Goal: Find specific page/section: Find specific page/section

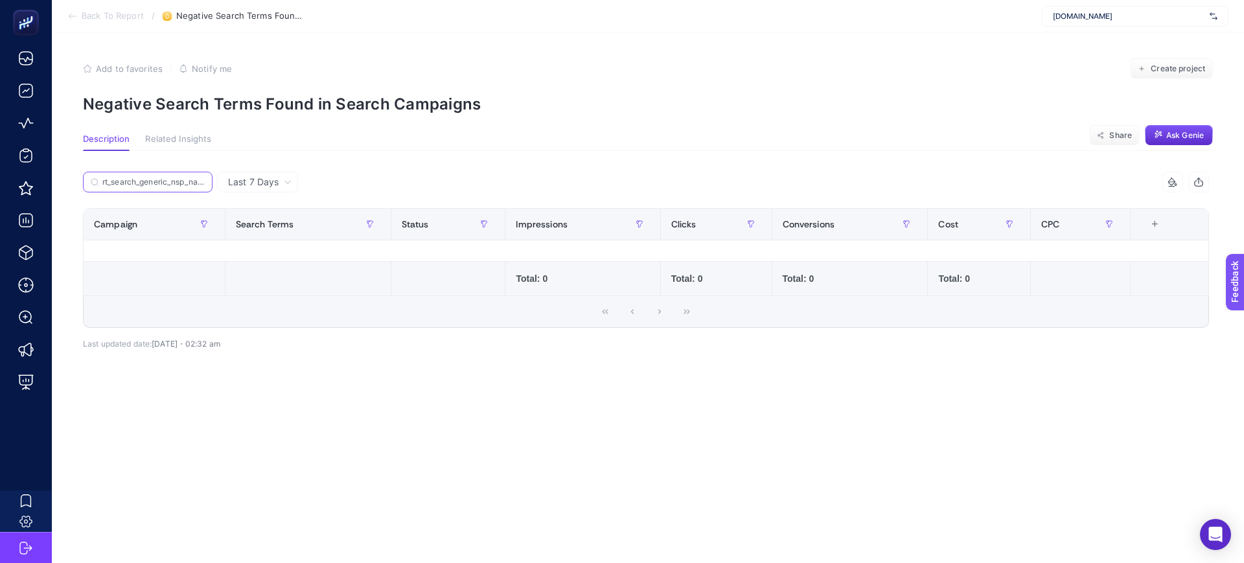
click at [178, 182] on input "rt_search_generic_nsp_na_fc-marka-kategori-dyson" at bounding box center [153, 183] width 102 height 10
click at [142, 176] on label "rt_search_generic_nsp_na_fc-marka-kategori-dyson" at bounding box center [148, 182] width 130 height 21
click at [142, 178] on input "rt_search_generic_nsp_na_fc-marka-kategori-dyson" at bounding box center [148, 183] width 88 height 10
paste input "tr|mm|rt|cpc|performance|nsp|rt_shopping_generic_nsp_na-mda|na|d2c|AOP|OSB0002R…"
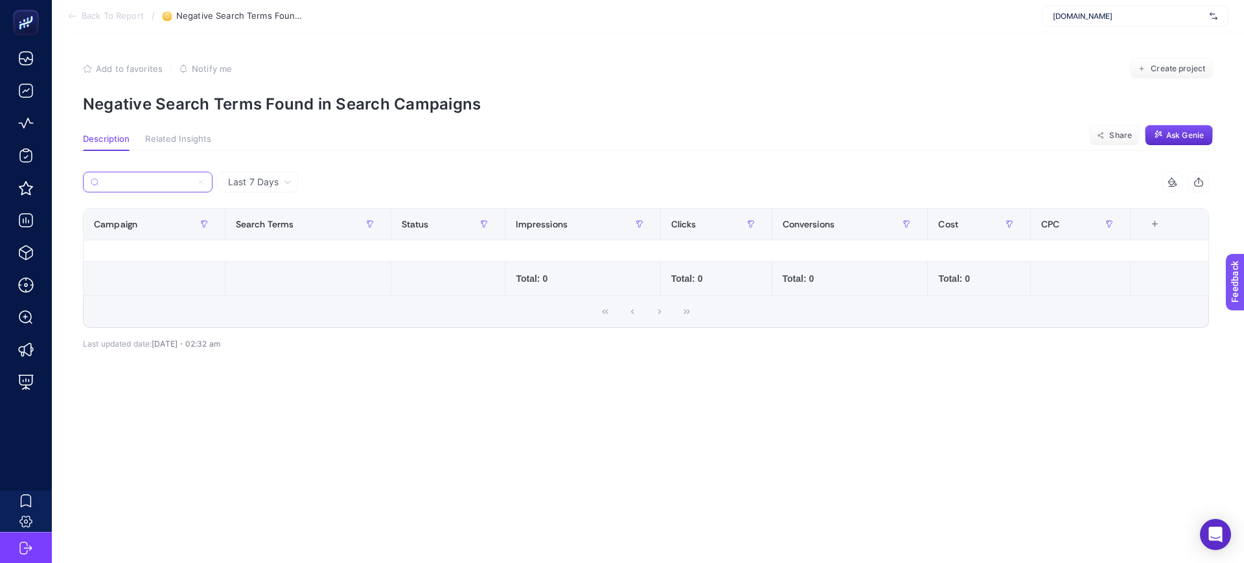
type input "tr|mm|rt|cpc|performance|nsp|rt_shopping_generic_nsp_na-mda|na|d2c|AOP|OSB0002R…"
click at [350, 374] on div "Last 7 Days tr|mm|rt|cpc|performance|nsp|rt_shopping_generic_nsp_na-mda|na|d2c|…" at bounding box center [646, 294] width 1147 height 244
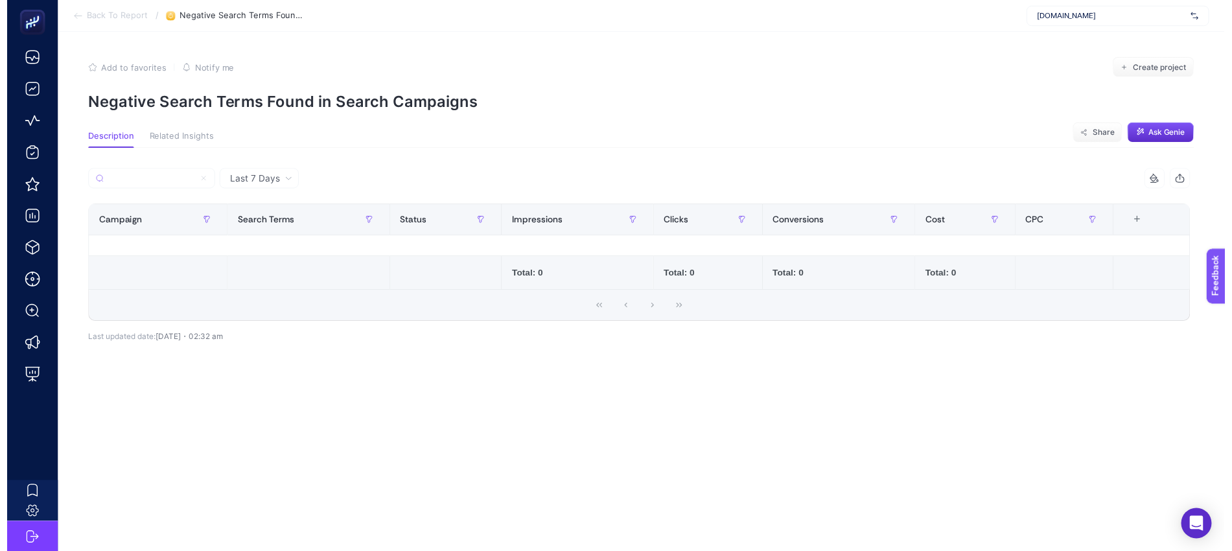
scroll to position [0, 0]
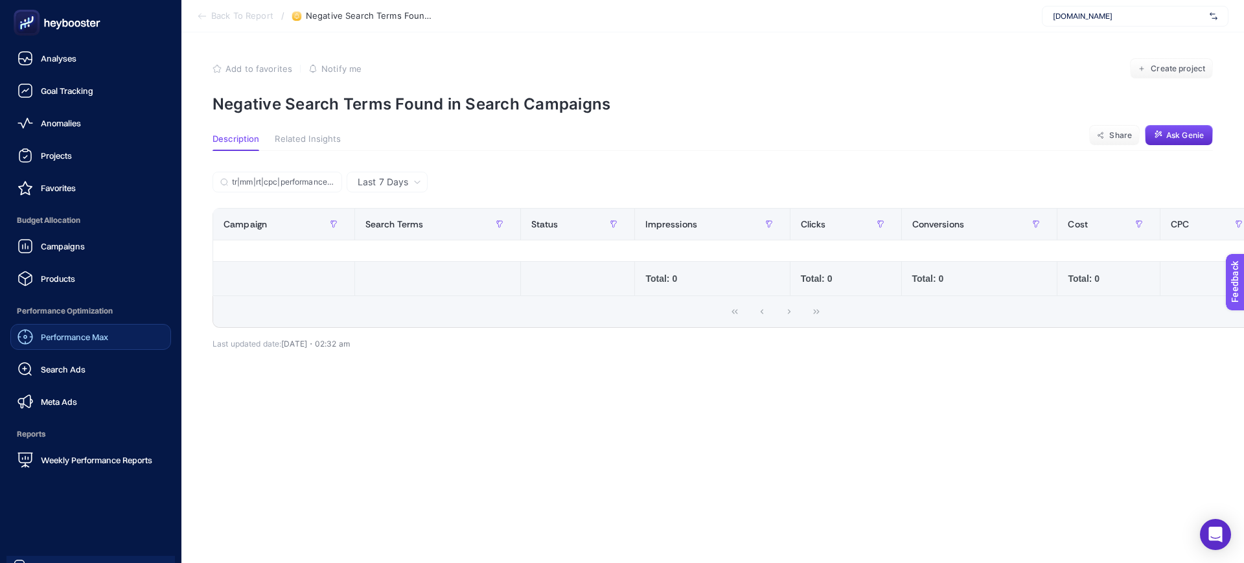
click at [80, 334] on span "Performance Max" at bounding box center [74, 337] width 67 height 10
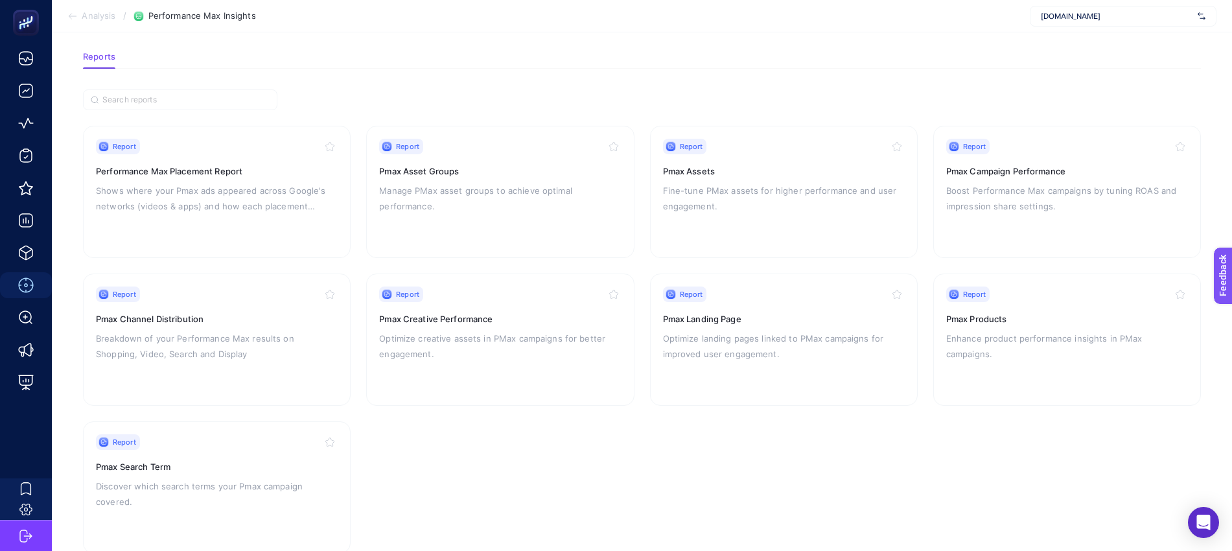
scroll to position [81, 0]
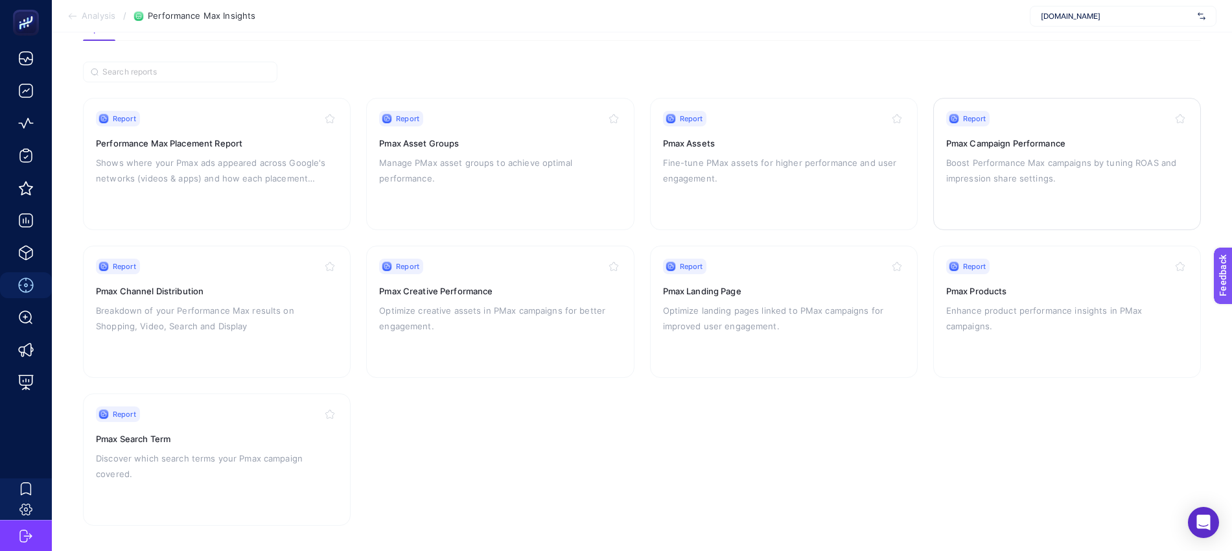
click at [1007, 145] on h3 "Pmax Campaign Performance" at bounding box center [1067, 143] width 242 height 13
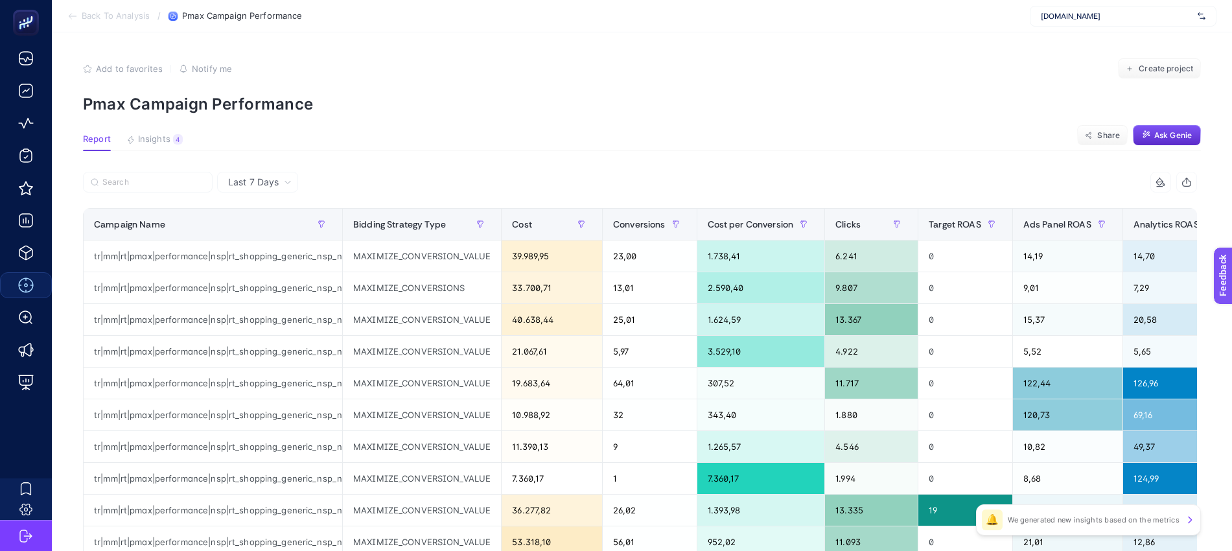
scroll to position [81, 0]
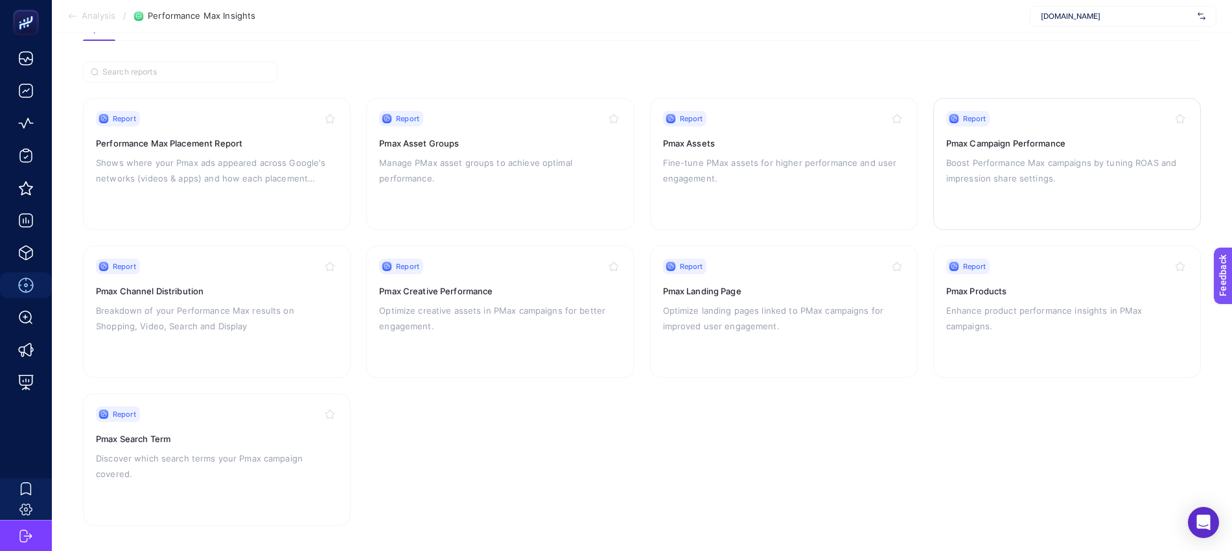
click at [1014, 178] on p "Boost Performance Max campaigns by tuning ROAS and impression share settings." at bounding box center [1067, 170] width 242 height 31
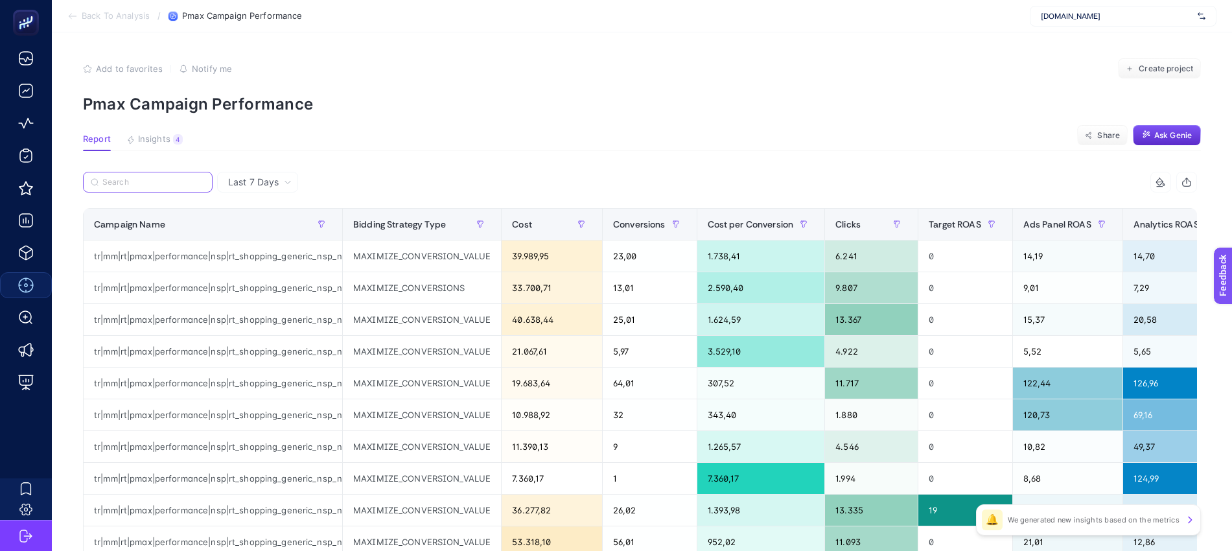
click at [137, 178] on input "Search" at bounding box center [153, 183] width 102 height 10
paste input "tr|mm|rt|cpc|performance|nsp|rt_shopping_generic_nsp_na-mda|na|d2c|AOP|OSB0002R…"
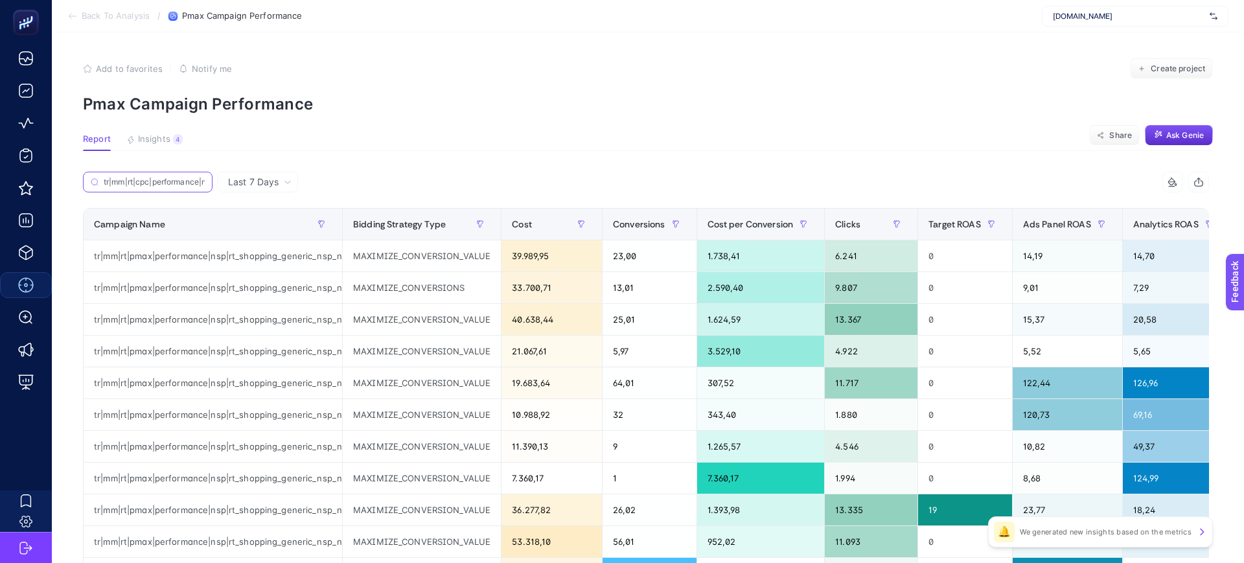
scroll to position [0, 259]
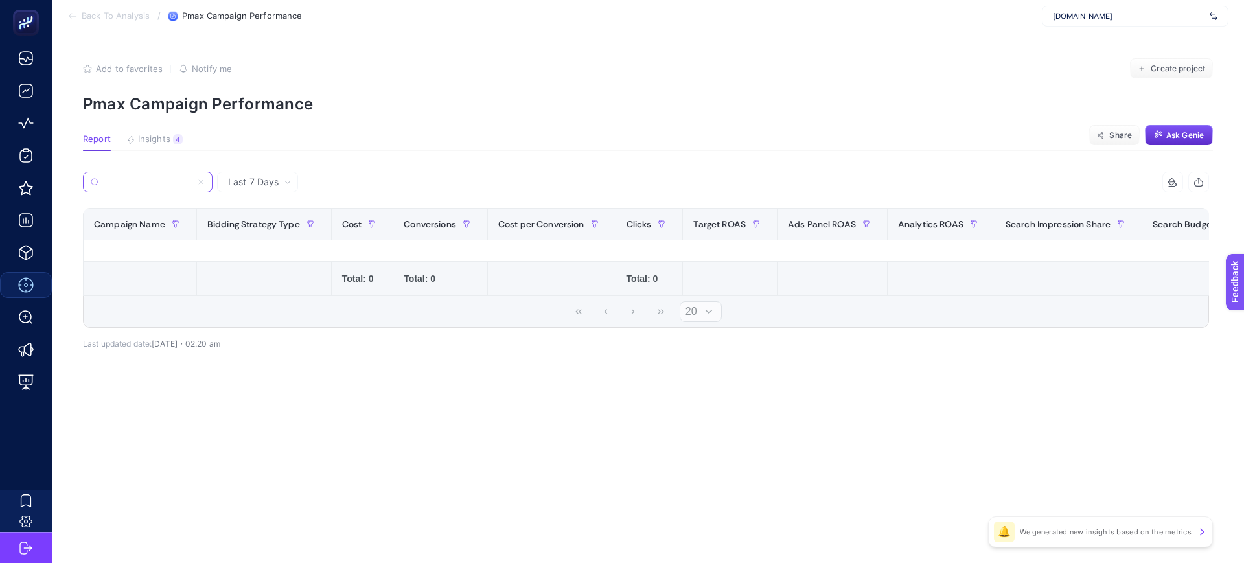
type input "tr|mm|rt|cpc|performance|nsp|rt_shopping_generic_nsp_na-mda|na|d2c|AOP|OSB0002R…"
